Goal: Leave review/rating: Share an evaluation or opinion about a product, service, or content

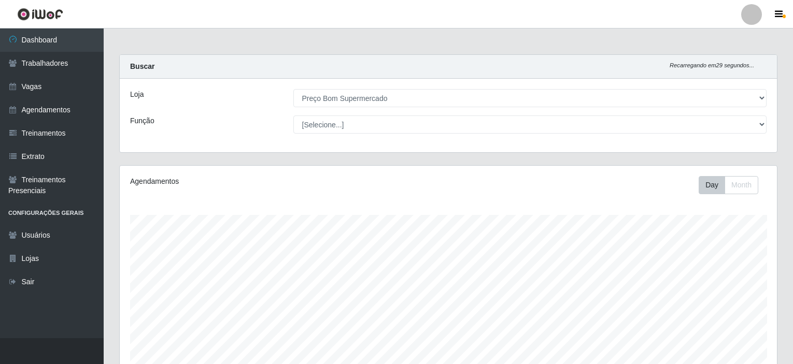
select select "387"
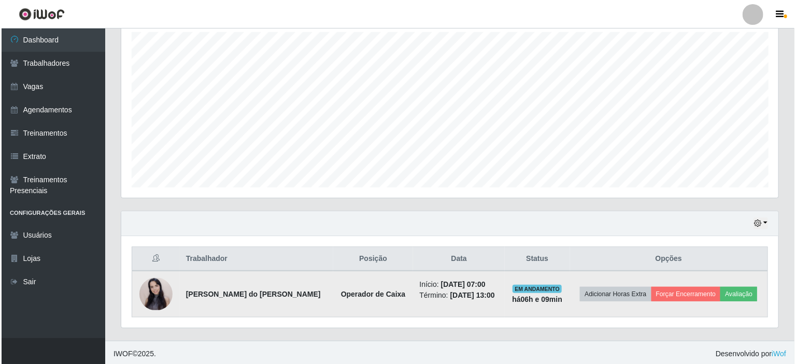
scroll to position [183, 0]
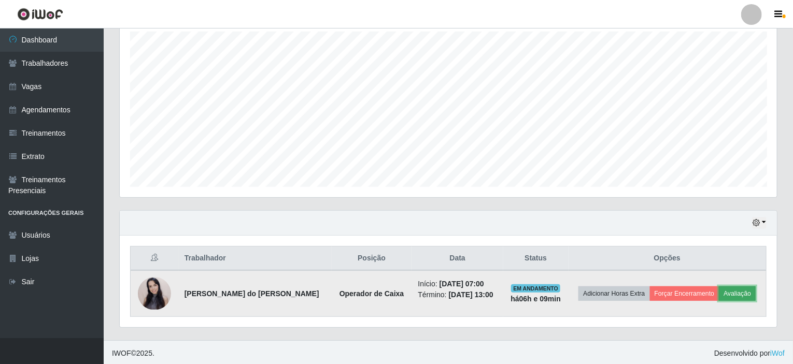
click at [735, 294] on button "Avaliação" at bounding box center [737, 294] width 37 height 15
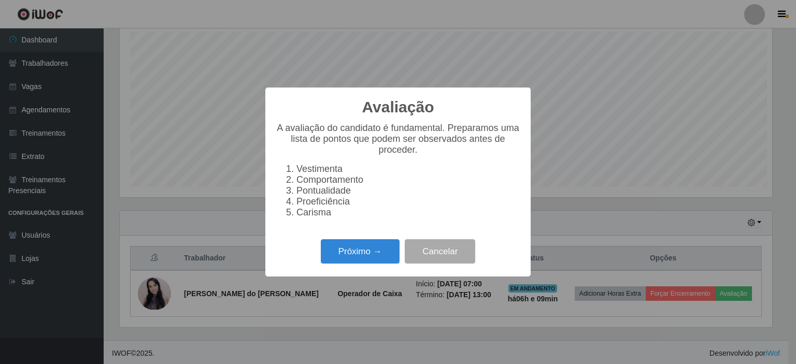
scroll to position [215, 653]
click at [363, 256] on button "Próximo →" at bounding box center [360, 251] width 79 height 24
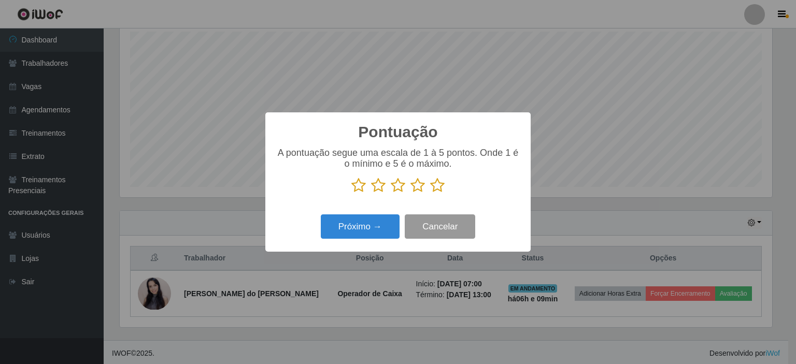
scroll to position [518127, 517689]
click at [437, 186] on icon at bounding box center [437, 186] width 15 height 16
click at [430, 193] on input "radio" at bounding box center [430, 193] width 0 height 0
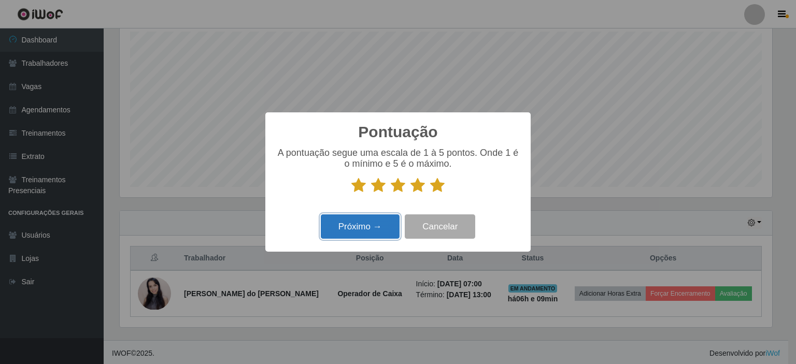
click at [342, 218] on button "Próximo →" at bounding box center [360, 227] width 79 height 24
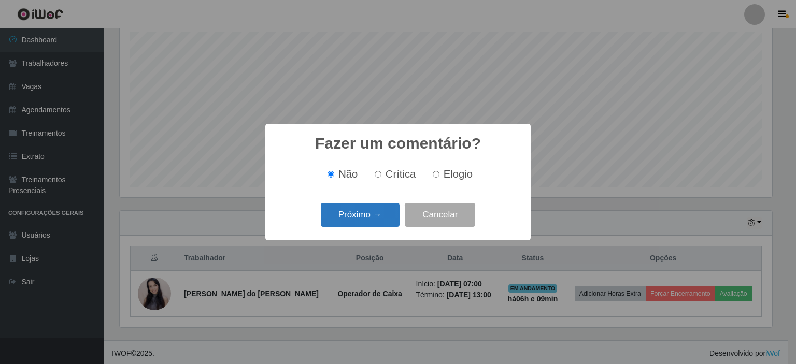
click at [357, 211] on button "Próximo →" at bounding box center [360, 215] width 79 height 24
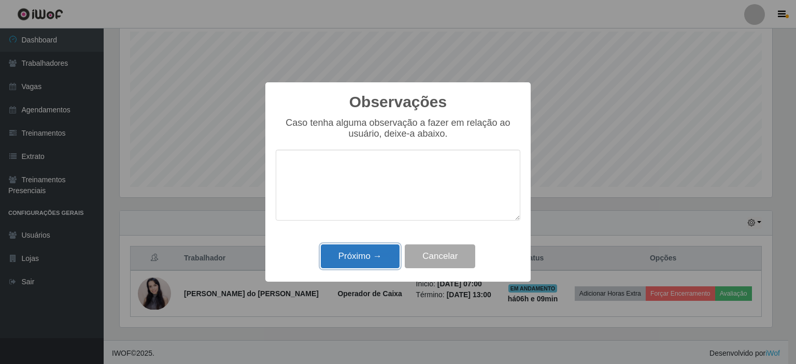
click at [348, 261] on button "Próximo →" at bounding box center [360, 257] width 79 height 24
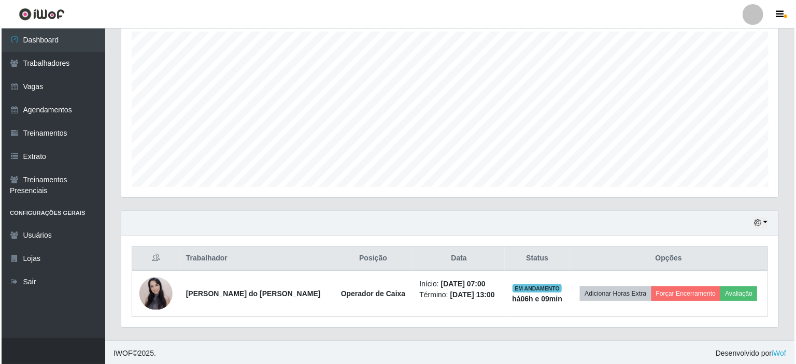
scroll to position [215, 657]
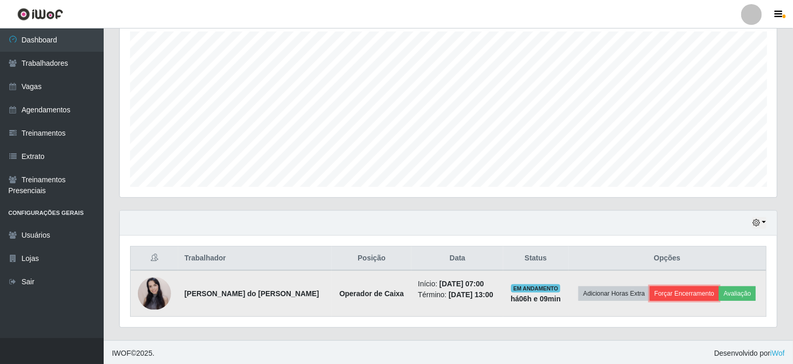
click at [666, 287] on button "Forçar Encerramento" at bounding box center [684, 294] width 69 height 15
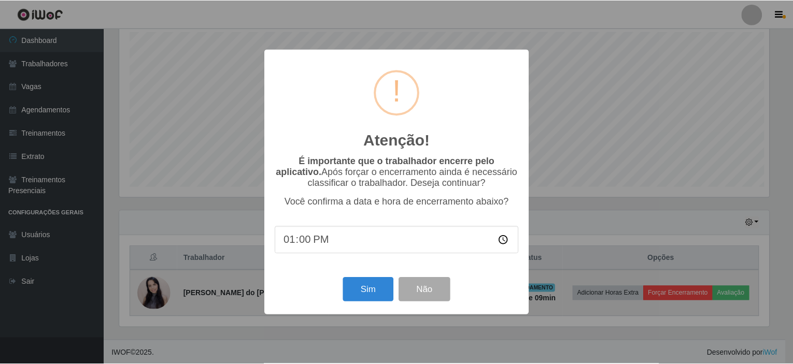
scroll to position [215, 653]
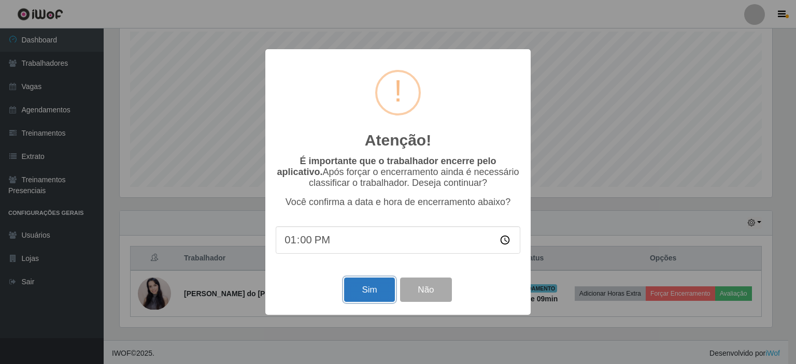
click at [369, 294] on button "Sim" at bounding box center [369, 290] width 50 height 24
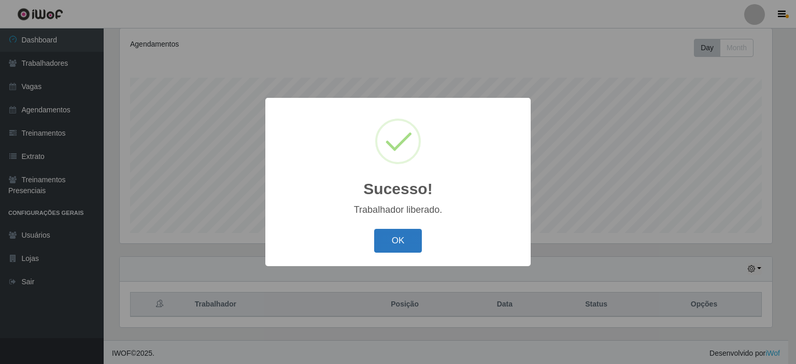
click at [401, 252] on button "OK" at bounding box center [398, 241] width 48 height 24
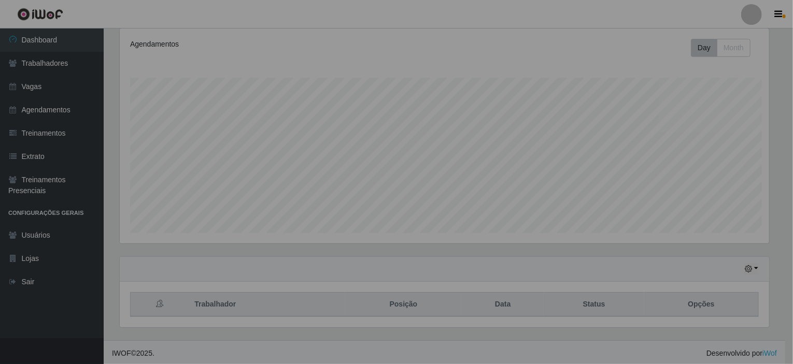
scroll to position [215, 657]
